Goal: Navigation & Orientation: Find specific page/section

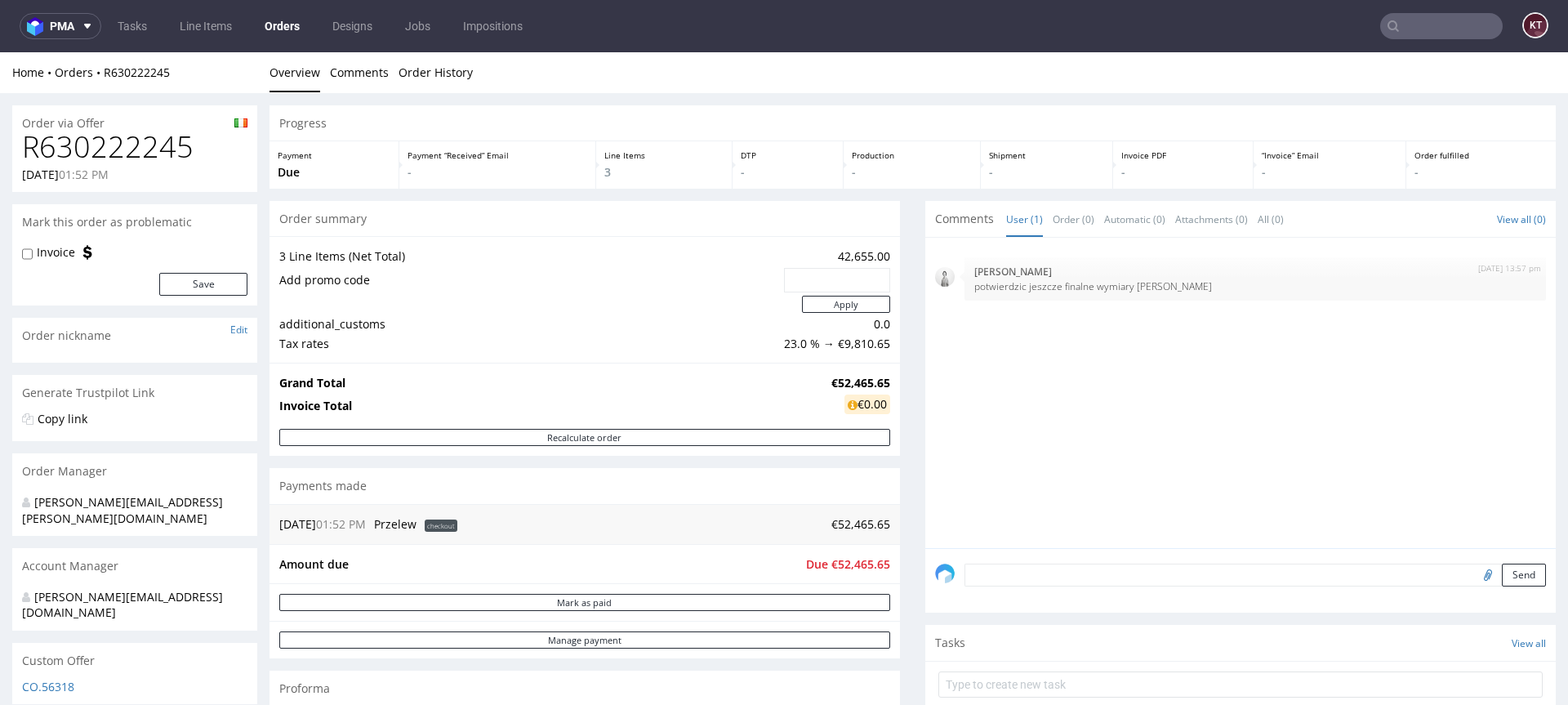
click at [95, 41] on nav "pma Tasks Line Items Orders Designs Jobs Impositions KT" at bounding box center [784, 26] width 1568 height 53
click at [85, 30] on icon at bounding box center [88, 26] width 13 height 13
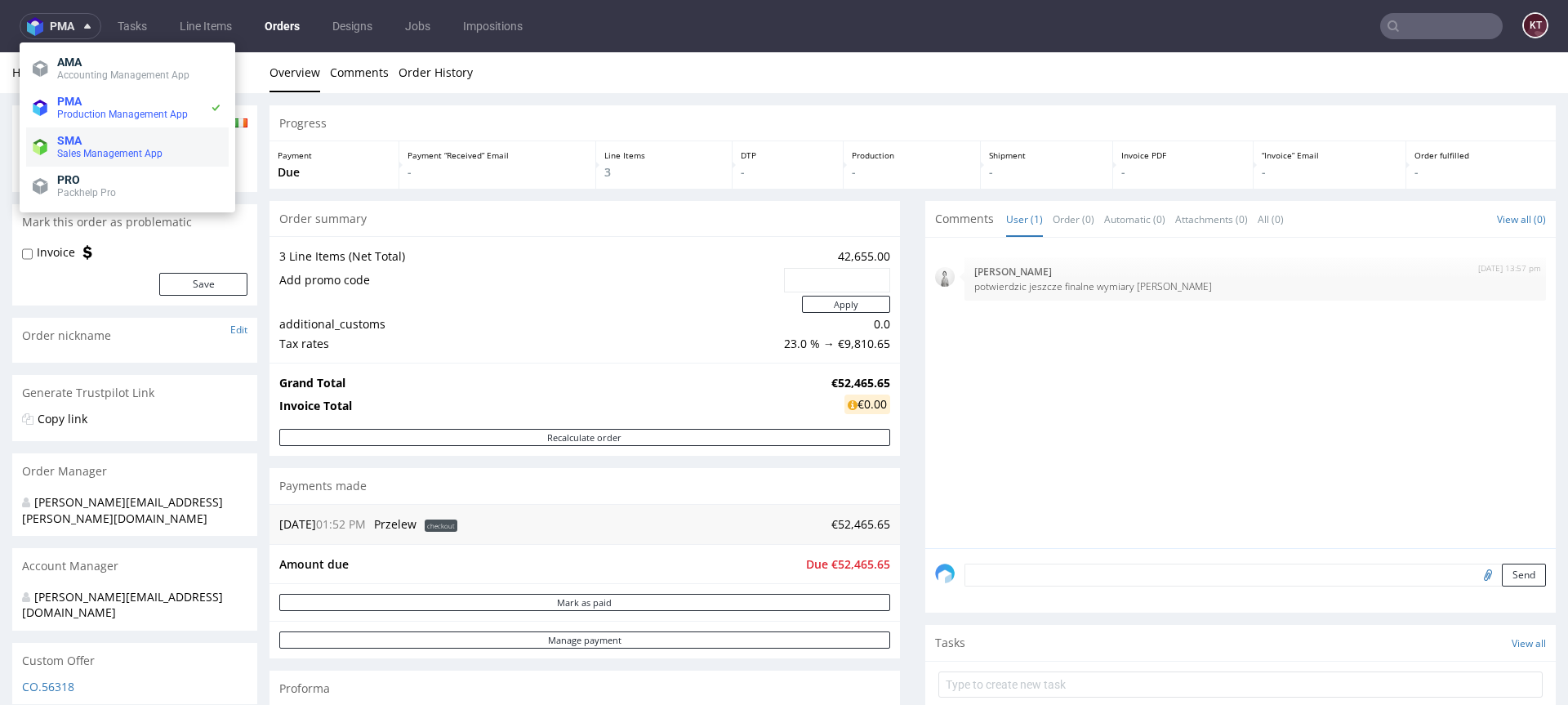
click at [137, 153] on span "Sales Management App" at bounding box center [110, 153] width 105 height 11
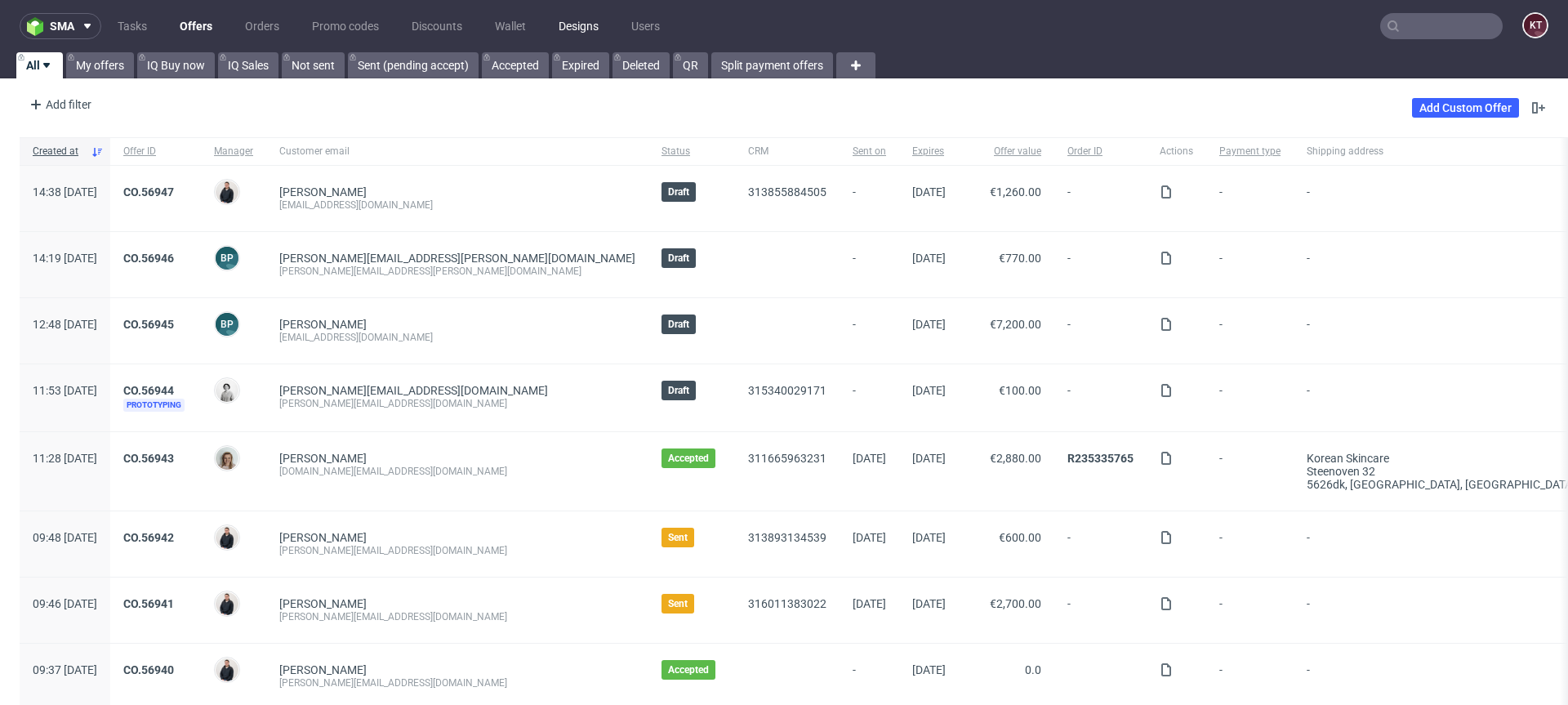
click at [578, 29] on link "Designs" at bounding box center [578, 26] width 60 height 26
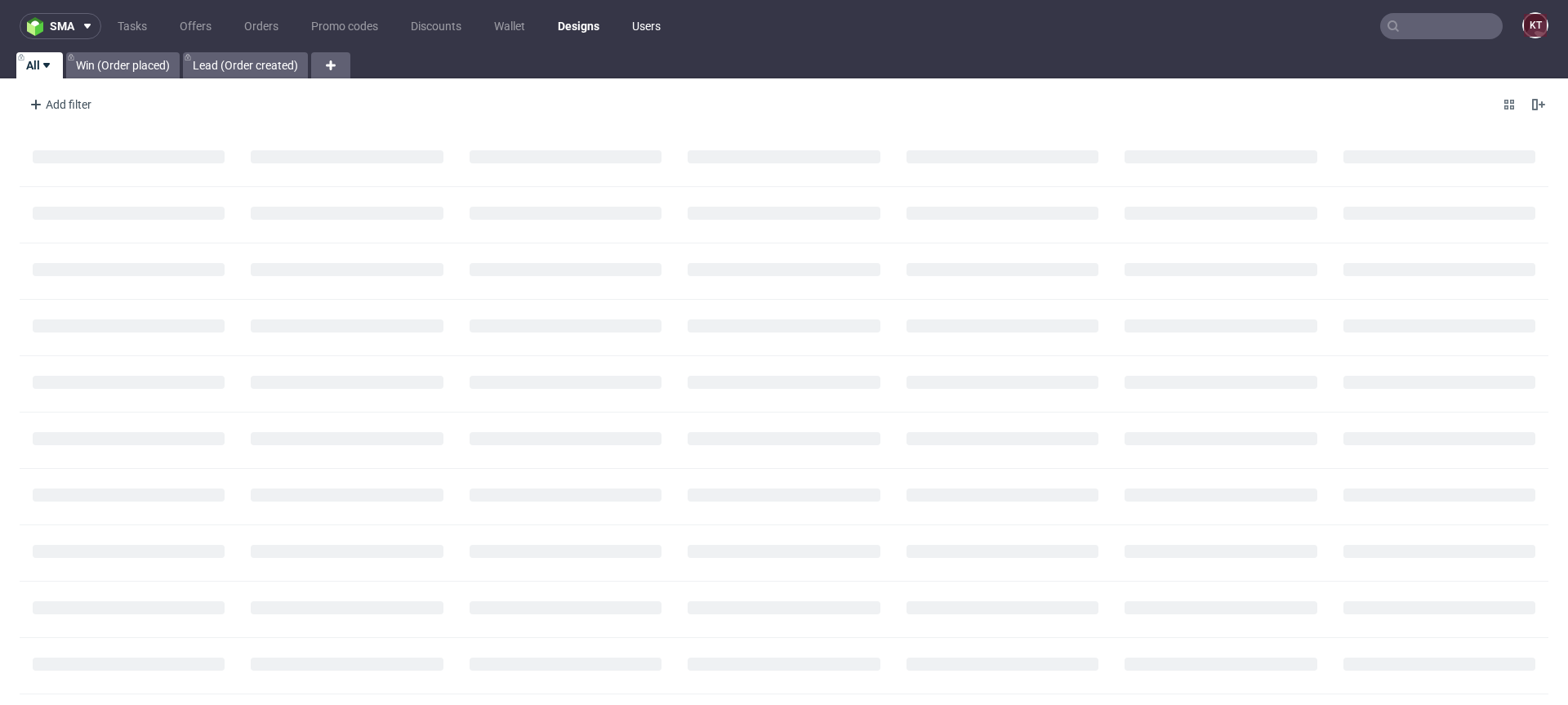
click at [661, 18] on link "Users" at bounding box center [647, 26] width 48 height 26
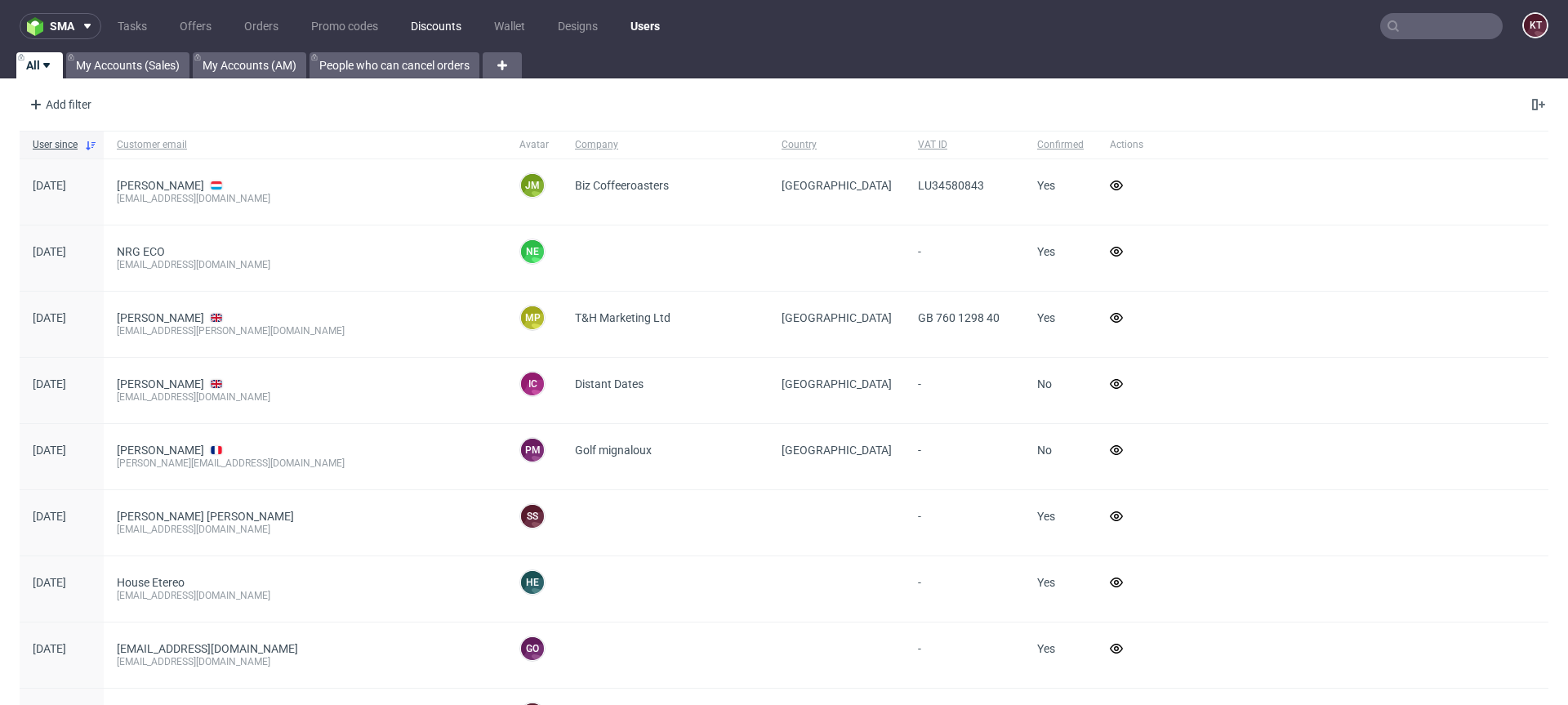
click at [461, 16] on link "Discounts" at bounding box center [437, 26] width 71 height 26
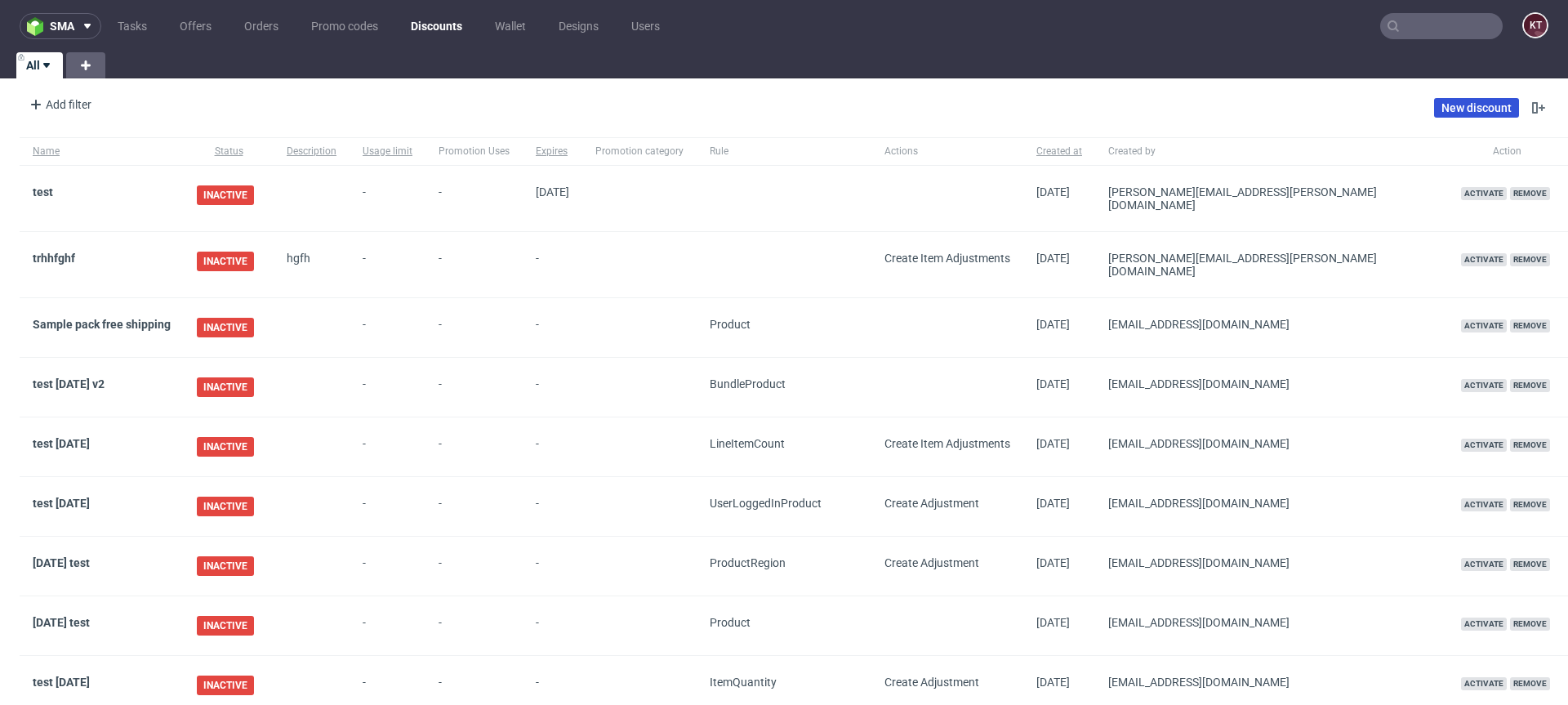
click at [1458, 103] on link "New discount" at bounding box center [1477, 108] width 85 height 20
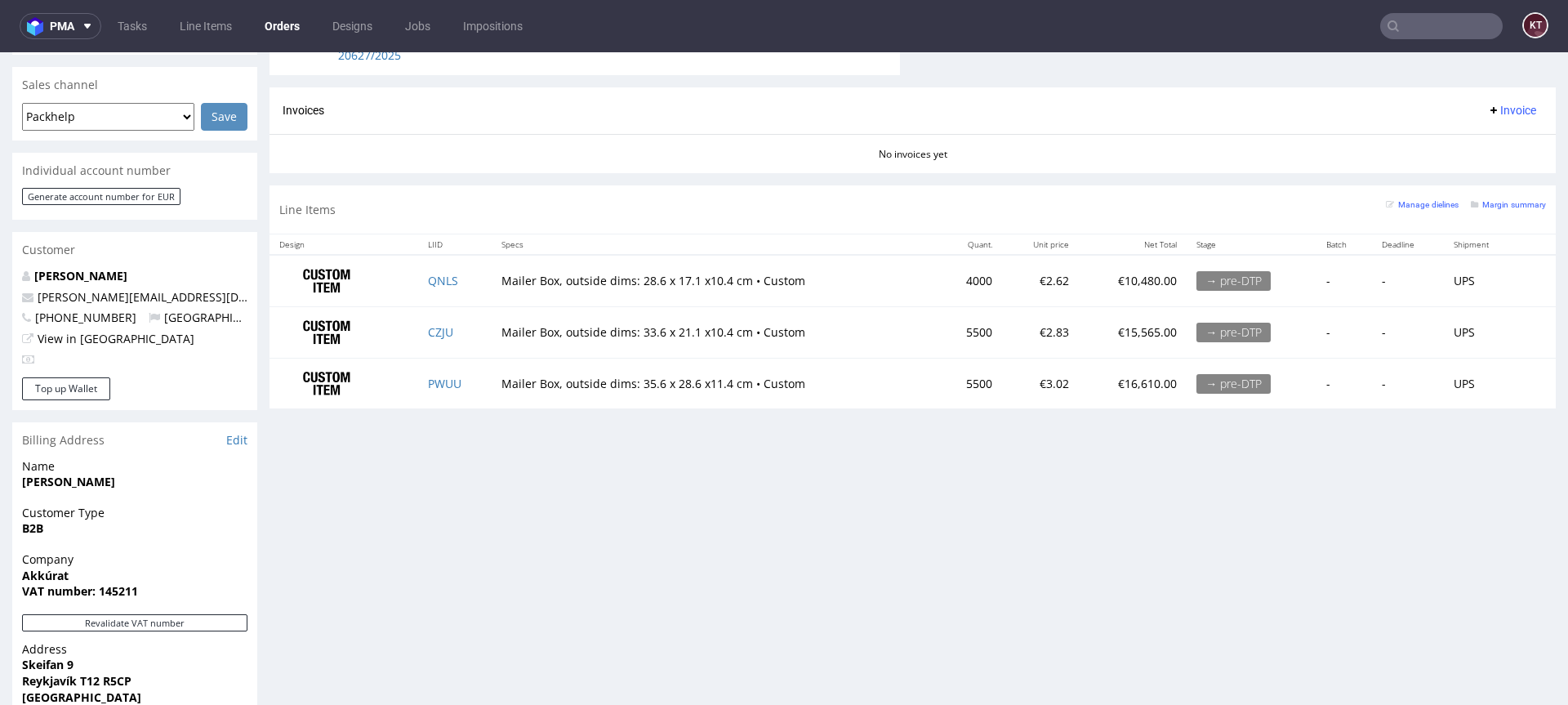
scroll to position [744, 0]
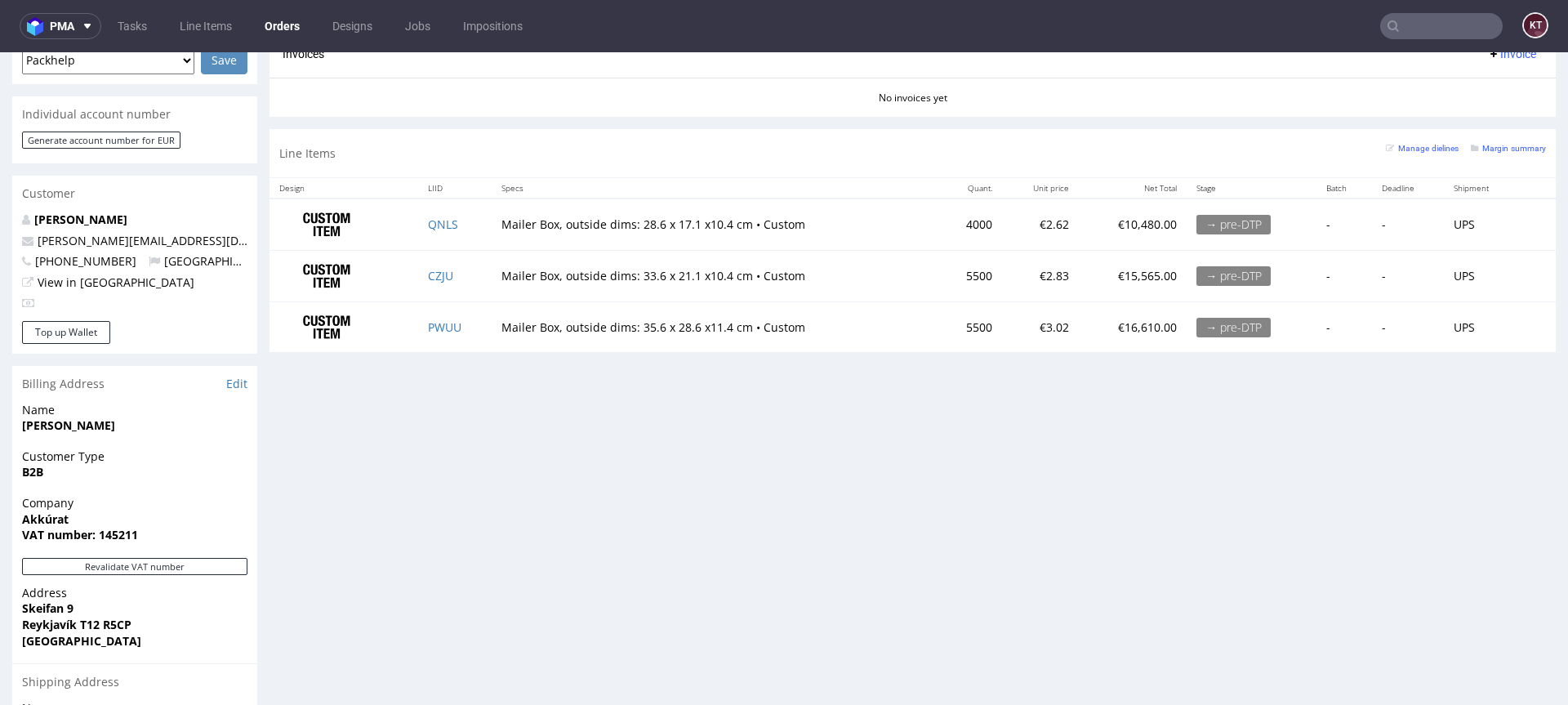
click at [38, 511] on strong "Akkúrat" at bounding box center [45, 519] width 47 height 16
copy strong "Akkúrat"
